Goal: Task Accomplishment & Management: Manage account settings

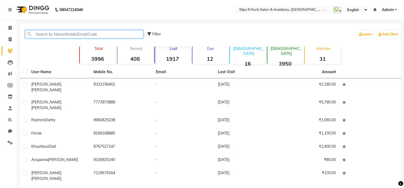
click at [44, 34] on input "text" at bounding box center [84, 34] width 118 height 8
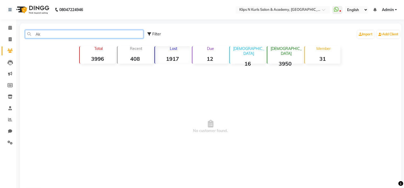
type input "A"
type input "a"
type input "A"
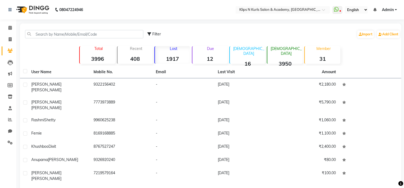
click at [171, 55] on div "Lost 1917" at bounding box center [172, 55] width 36 height 18
click at [91, 59] on strong "3996" at bounding box center [97, 58] width 35 height 7
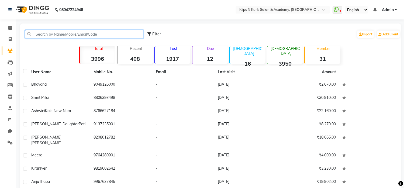
click at [72, 33] on input "text" at bounding box center [84, 34] width 118 height 8
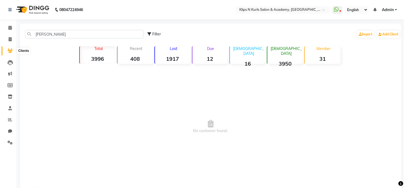
click at [11, 53] on span at bounding box center [9, 51] width 9 height 6
click at [11, 48] on span at bounding box center [9, 51] width 9 height 6
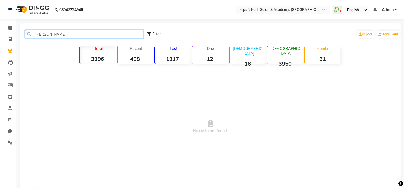
click at [57, 35] on input "[PERSON_NAME]" at bounding box center [84, 34] width 118 height 8
type input "A"
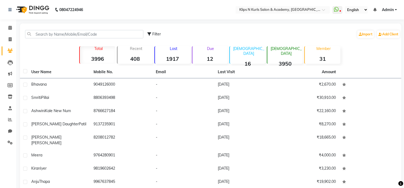
click at [94, 55] on strong "3996" at bounding box center [97, 58] width 35 height 7
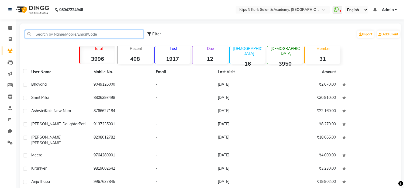
click at [58, 33] on input "text" at bounding box center [84, 34] width 118 height 8
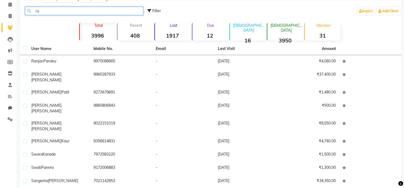
scroll to position [46, 0]
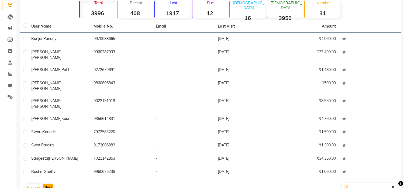
type input "ra"
click at [51, 183] on button "Next" at bounding box center [48, 187] width 10 height 8
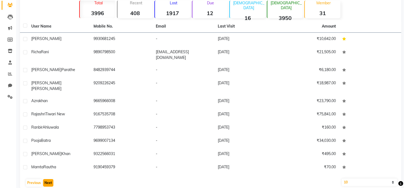
click at [50, 179] on button "Next" at bounding box center [48, 183] width 10 height 8
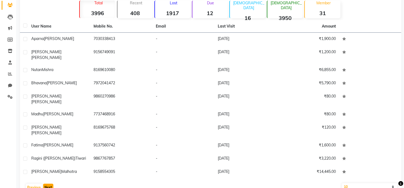
click at [50, 183] on button "Next" at bounding box center [48, 187] width 10 height 8
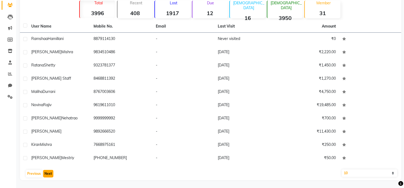
click at [50, 171] on button "Next" at bounding box center [48, 174] width 10 height 8
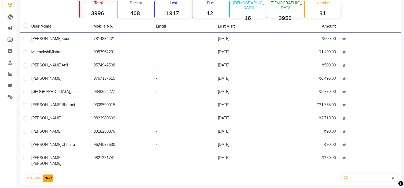
click at [49, 174] on button "Next" at bounding box center [48, 178] width 10 height 8
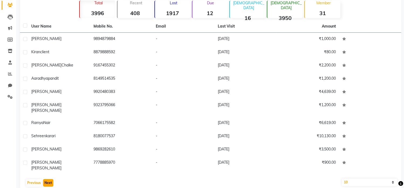
click at [49, 179] on button "Next" at bounding box center [48, 183] width 10 height 8
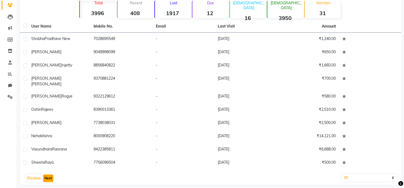
click at [48, 174] on button "Next" at bounding box center [48, 178] width 10 height 8
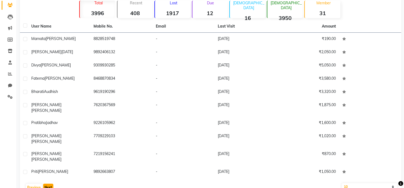
click at [48, 183] on button "Next" at bounding box center [48, 187] width 10 height 8
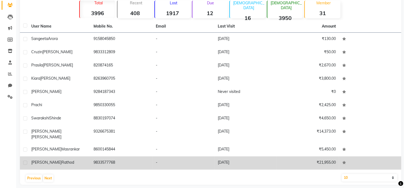
click at [95, 158] on td "9833577768" at bounding box center [121, 162] width 62 height 13
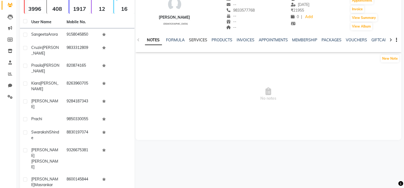
click at [202, 39] on link "SERVICES" at bounding box center [198, 39] width 18 height 5
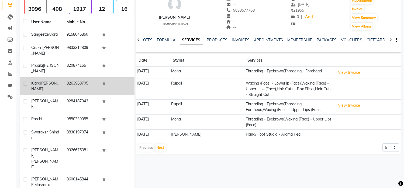
scroll to position [55, 0]
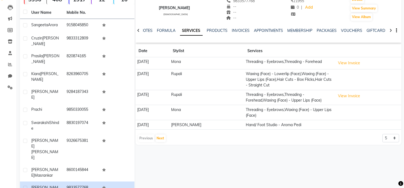
drag, startPoint x: 181, startPoint y: 7, endPoint x: 190, endPoint y: 8, distance: 9.2
drag, startPoint x: 190, startPoint y: 8, endPoint x: 183, endPoint y: 6, distance: 7.2
click at [183, 6] on div "[PERSON_NAME]" at bounding box center [174, 8] width 31 height 6
drag, startPoint x: 182, startPoint y: 7, endPoint x: 198, endPoint y: 7, distance: 16.7
click at [198, 7] on div "[PERSON_NAME] [DEMOGRAPHIC_DATA] -- -- 9833577768 -- -- -- -- [DATE] ₹ 21955 0 …" at bounding box center [269, 1] width 266 height 40
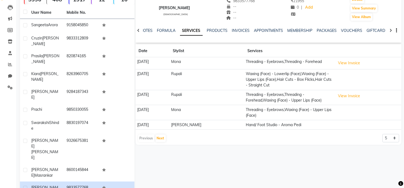
copy div "Rathod"
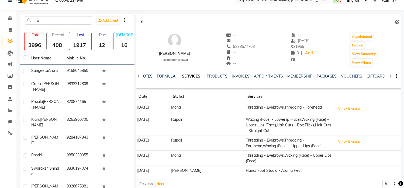
scroll to position [0, 0]
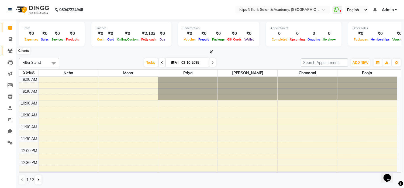
click at [11, 52] on icon at bounding box center [10, 51] width 5 height 4
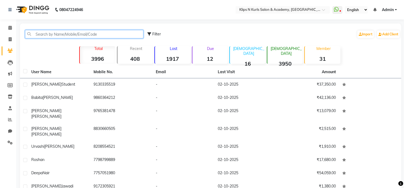
paste input "Rathod"
click at [34, 33] on input "Rathod" at bounding box center [84, 34] width 118 height 8
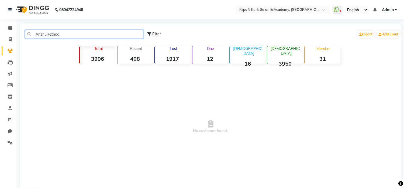
type input "Anshu Rathod"
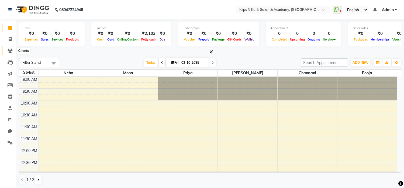
click at [10, 51] on icon at bounding box center [10, 51] width 5 height 4
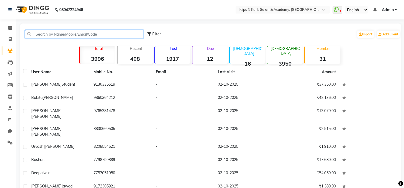
click at [51, 33] on input "text" at bounding box center [84, 34] width 118 height 8
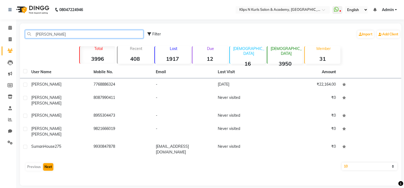
type input "Anshu"
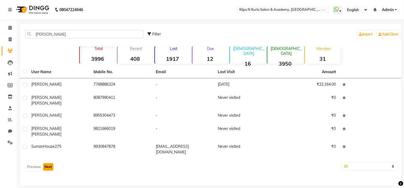
click at [51, 163] on button "Next" at bounding box center [48, 167] width 10 height 8
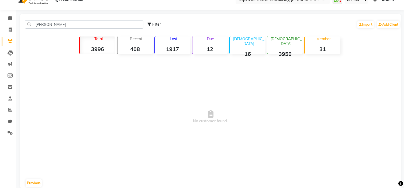
scroll to position [18, 0]
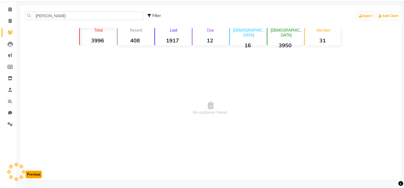
click at [30, 175] on button "Previous" at bounding box center [34, 174] width 16 height 8
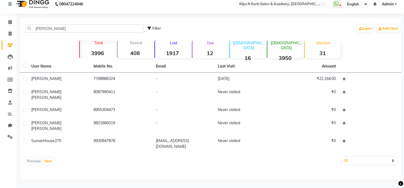
scroll to position [5, 0]
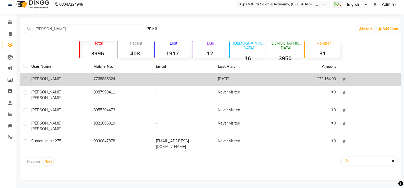
click at [94, 79] on td "7768886324" at bounding box center [121, 79] width 62 height 13
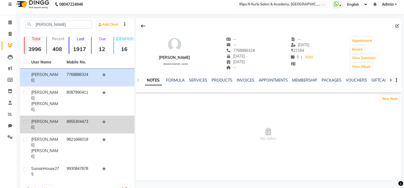
click at [82, 115] on td "8955304473" at bounding box center [82, 124] width 36 height 18
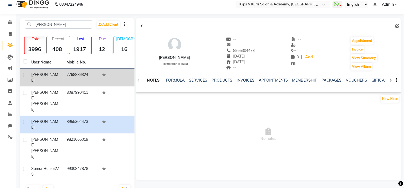
click at [51, 75] on div "Anshu" at bounding box center [45, 77] width 29 height 11
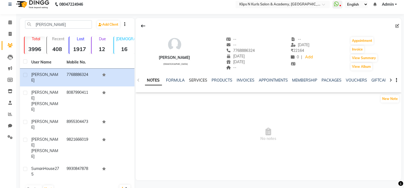
click at [189, 80] on link "SERVICES" at bounding box center [198, 80] width 18 height 5
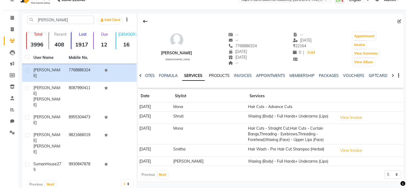
scroll to position [11, 0]
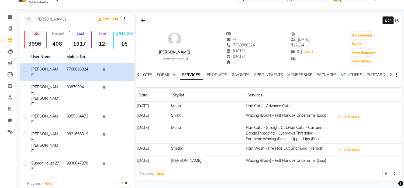
click at [398, 22] on icon at bounding box center [397, 21] width 4 height 4
select select "14"
select select "08"
select select "1989"
select select "22"
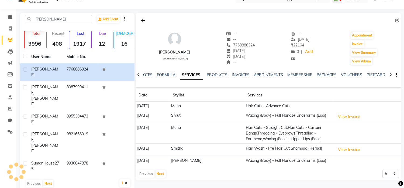
select select "[DEMOGRAPHIC_DATA]"
select select "20"
select select "01"
select select "2017"
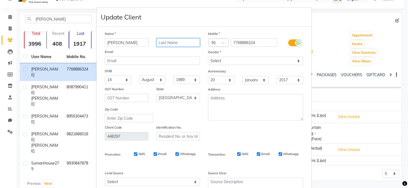
click at [177, 43] on input "text" at bounding box center [179, 42] width 44 height 8
type input "Rathod"
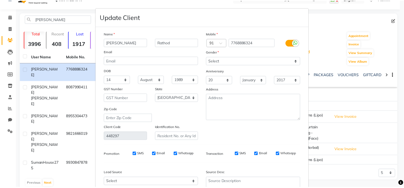
scroll to position [54, 0]
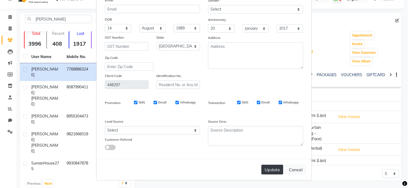
click at [274, 171] on button "Update" at bounding box center [272, 169] width 22 height 10
select select
select select "null"
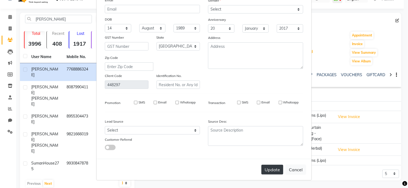
select select
checkbox input "false"
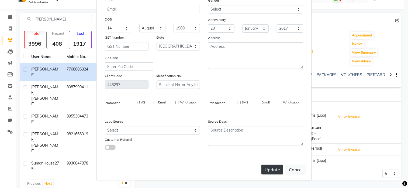
checkbox input "false"
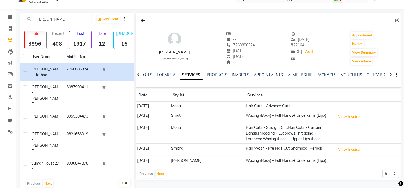
click at [274, 171] on div "Previous Next 5 10 50 100 500" at bounding box center [269, 173] width 262 height 9
